Goal: Information Seeking & Learning: Compare options

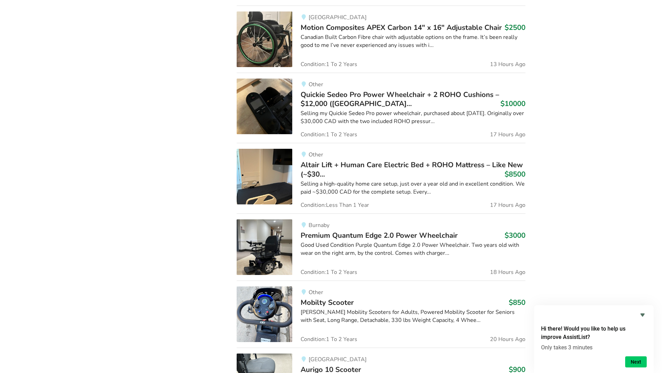
scroll to position [465, 0]
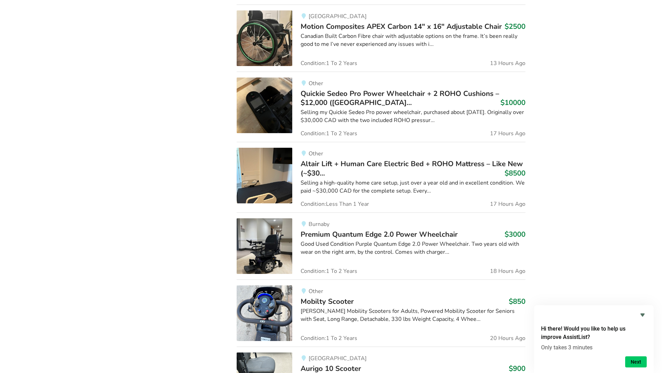
click at [262, 243] on img at bounding box center [265, 246] width 56 height 56
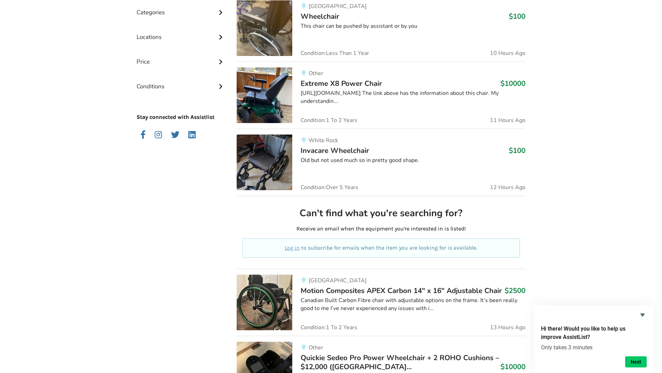
scroll to position [141, 0]
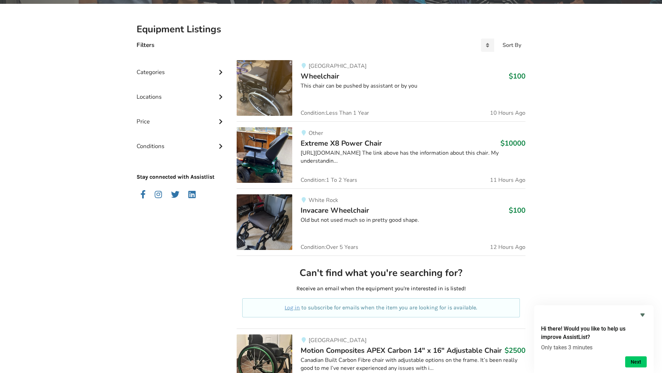
click at [276, 77] on img at bounding box center [265, 88] width 56 height 56
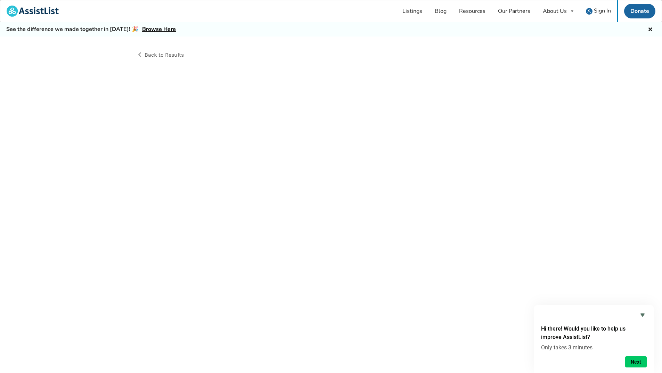
click at [276, 77] on div "Back to Results" at bounding box center [331, 212] width 662 height 352
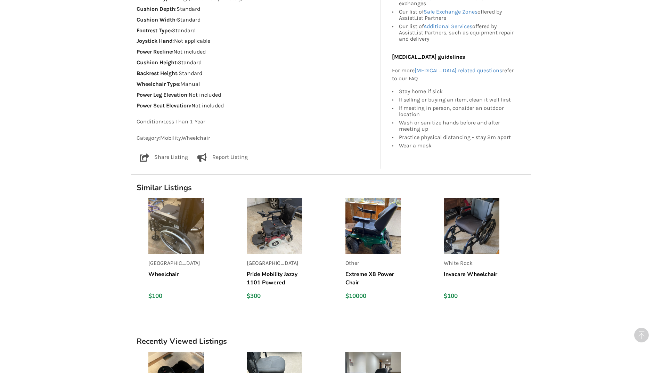
scroll to position [612, 0]
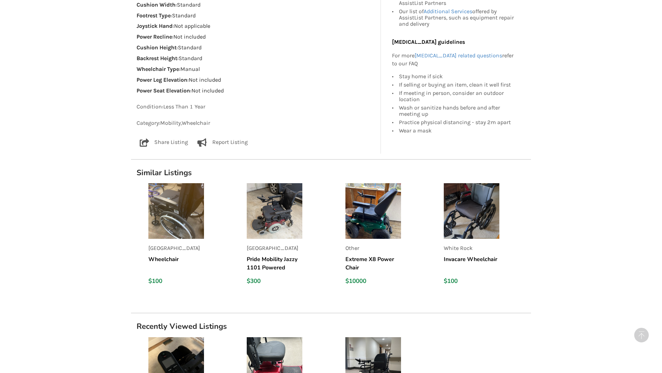
drag, startPoint x: 656, startPoint y: 307, endPoint x: 655, endPoint y: 312, distance: 4.2
click at [279, 219] on img at bounding box center [275, 211] width 56 height 56
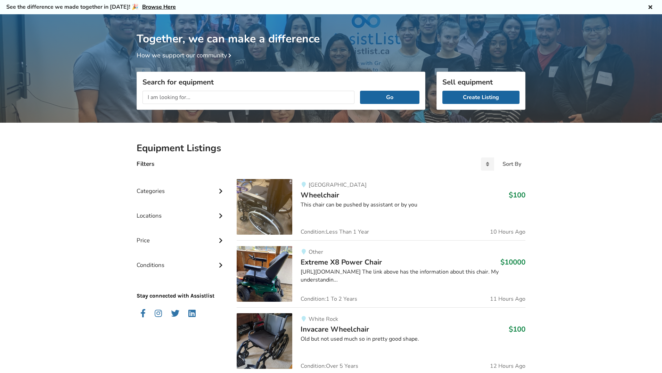
scroll to position [22, 0]
click at [276, 205] on img at bounding box center [265, 207] width 56 height 56
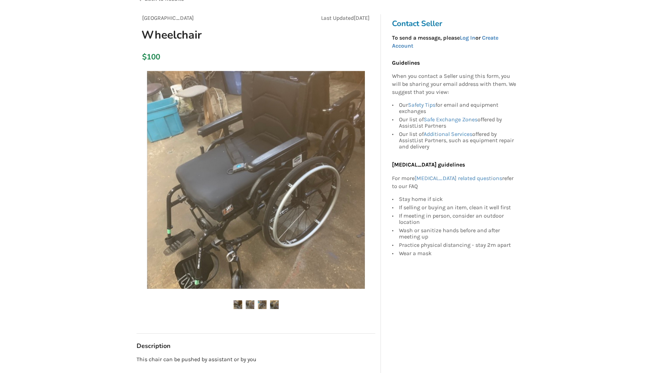
scroll to position [57, 0]
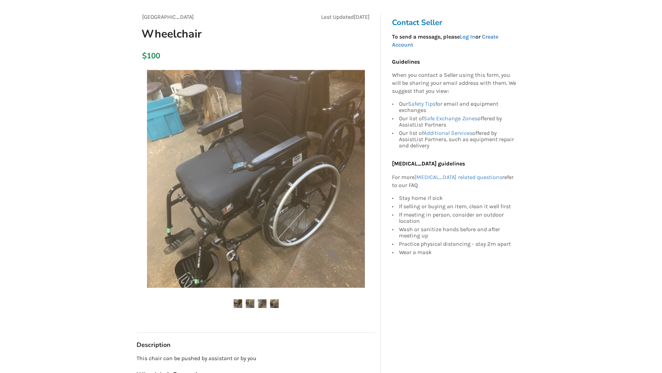
click at [263, 301] on img at bounding box center [262, 303] width 9 height 9
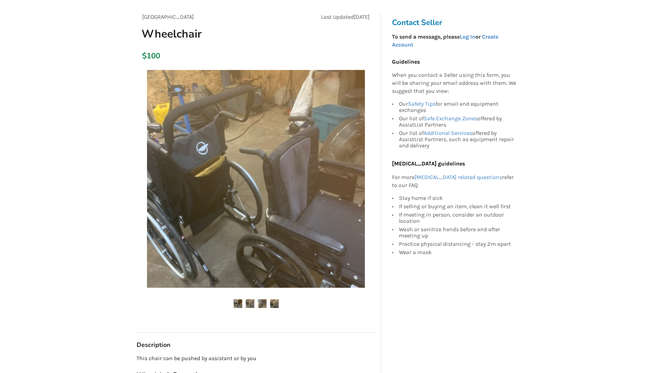
click at [276, 303] on img at bounding box center [274, 303] width 9 height 9
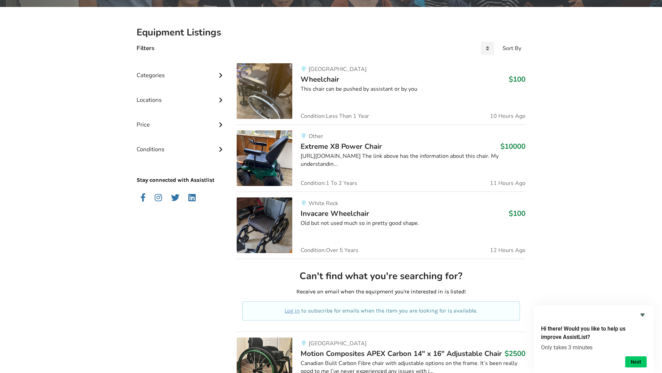
scroll to position [139, 0]
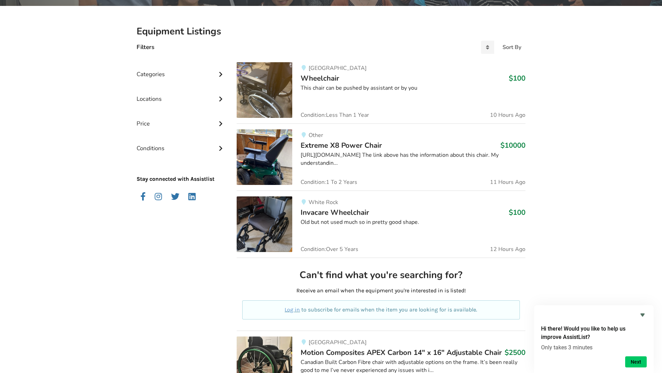
click at [270, 91] on img at bounding box center [265, 90] width 56 height 56
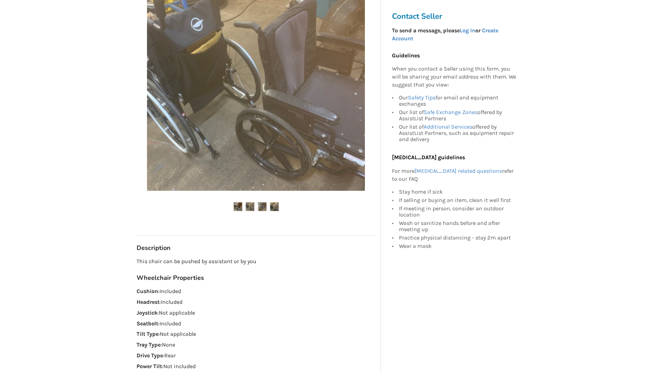
scroll to position [161, 0]
